Goal: Information Seeking & Learning: Learn about a topic

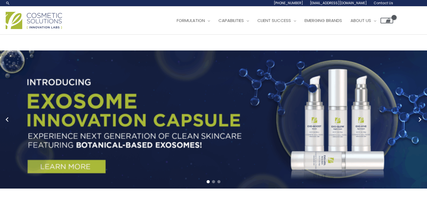
click at [112, 15] on div "Main Menu Formulation Menu Toggle Research and Innovation Market Ready Formulas…" at bounding box center [199, 20] width 387 height 20
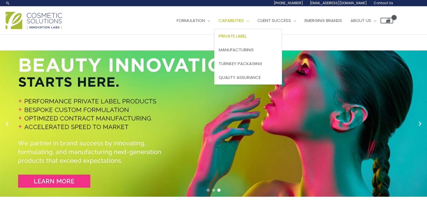
click at [241, 35] on span "Private Label" at bounding box center [233, 36] width 28 height 6
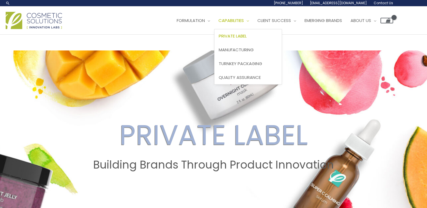
click at [247, 34] on span "Private Label" at bounding box center [233, 36] width 28 height 6
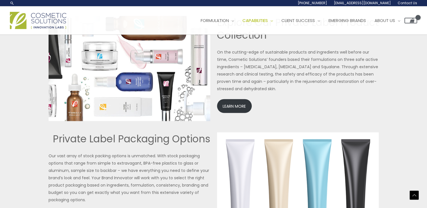
scroll to position [1234, 0]
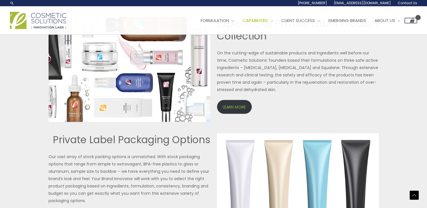
click at [228, 109] on link "LEARN MORE" at bounding box center [234, 107] width 35 height 14
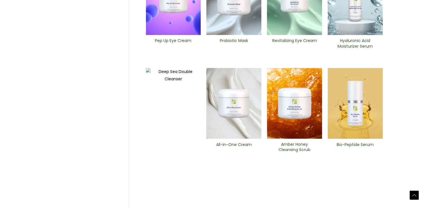
scroll to position [226, 0]
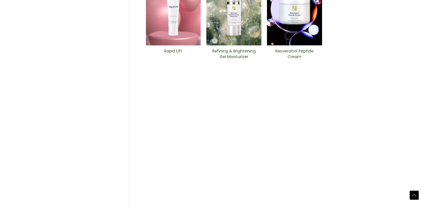
scroll to position [214, 0]
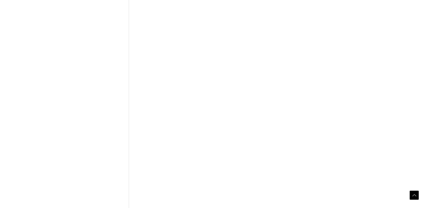
scroll to position [226, 0]
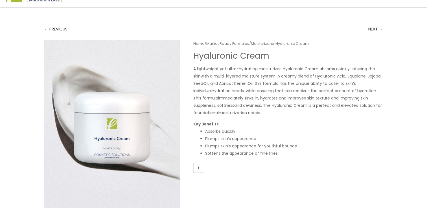
scroll to position [17, 0]
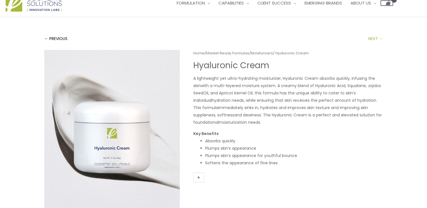
click at [373, 38] on link "NEXT →" at bounding box center [375, 38] width 15 height 11
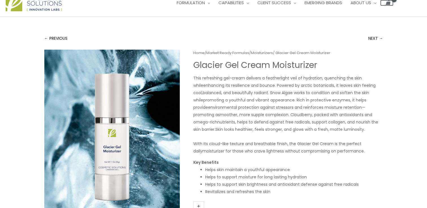
scroll to position [17, 0]
click at [52, 41] on link "← PREVIOUS" at bounding box center [55, 38] width 23 height 11
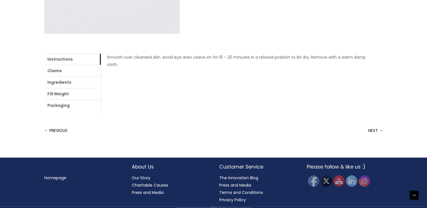
scroll to position [209, 0]
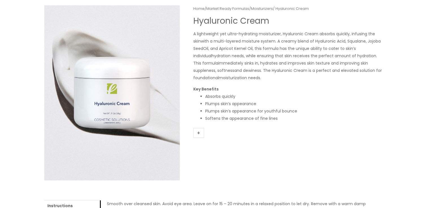
scroll to position [0, 0]
